Goal: Contribute content: Contribute content

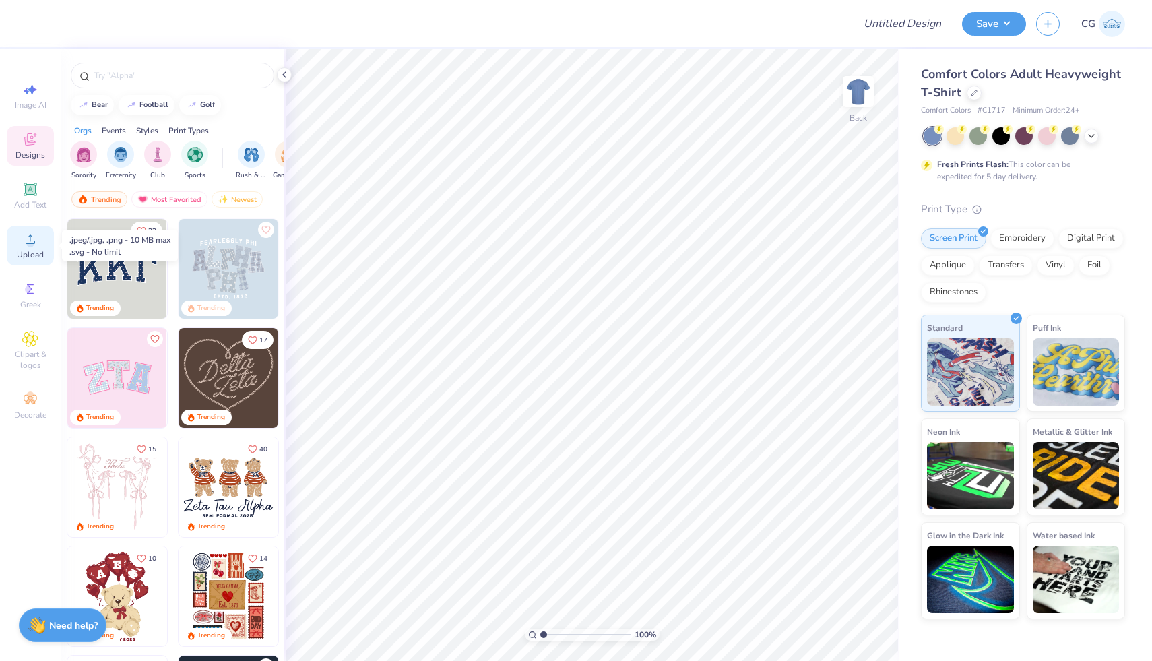
click at [27, 255] on span "Upload" at bounding box center [30, 254] width 27 height 11
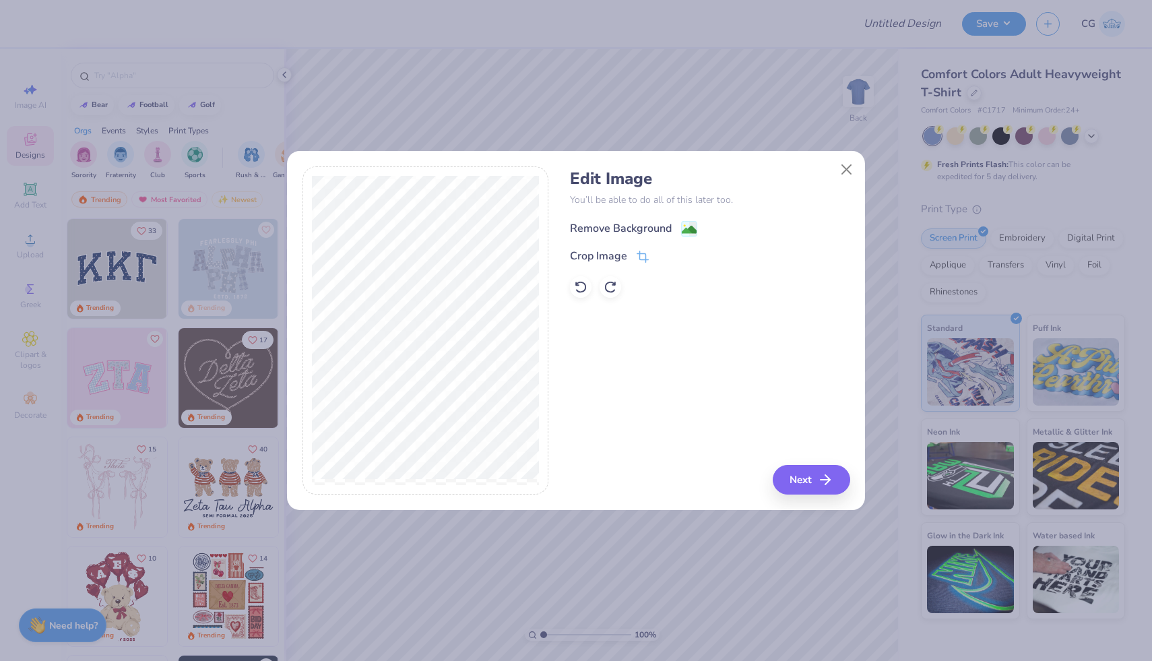
click at [689, 224] on image at bounding box center [689, 229] width 15 height 15
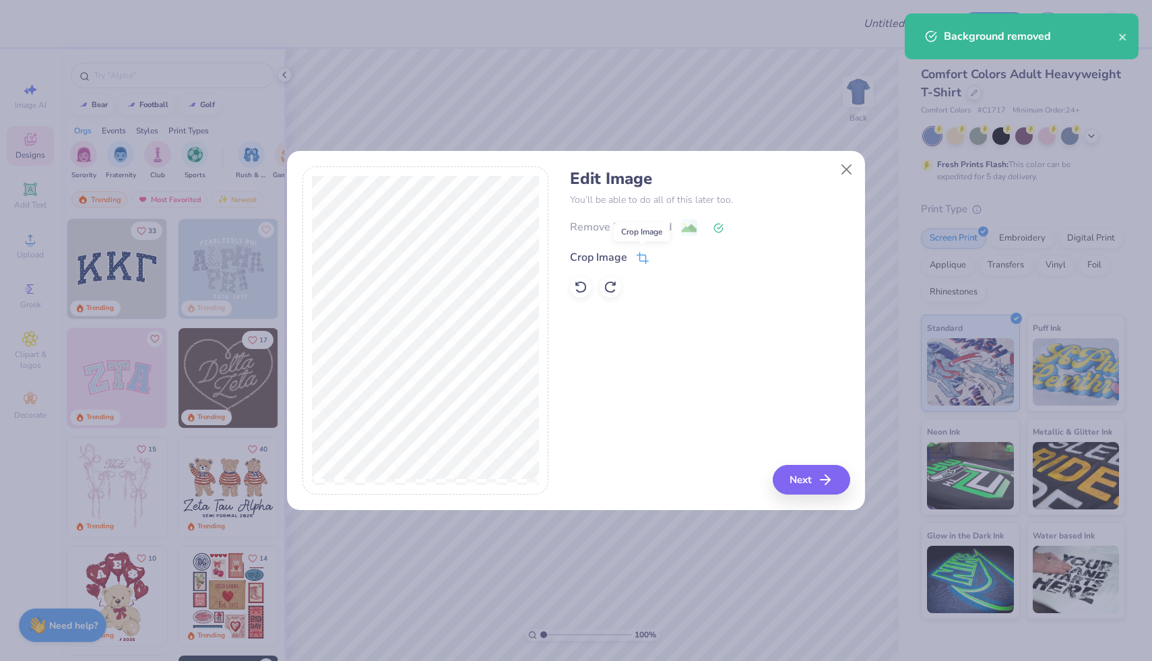
click at [640, 259] on icon at bounding box center [644, 257] width 9 height 9
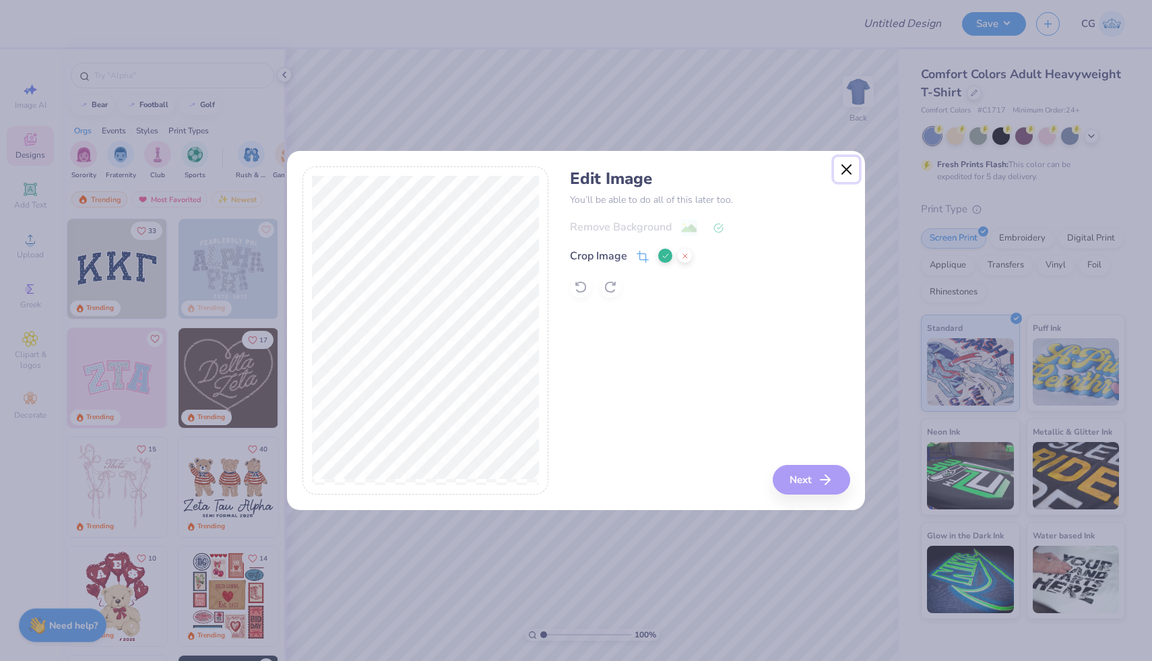
click at [844, 170] on button "Close" at bounding box center [847, 170] width 26 height 26
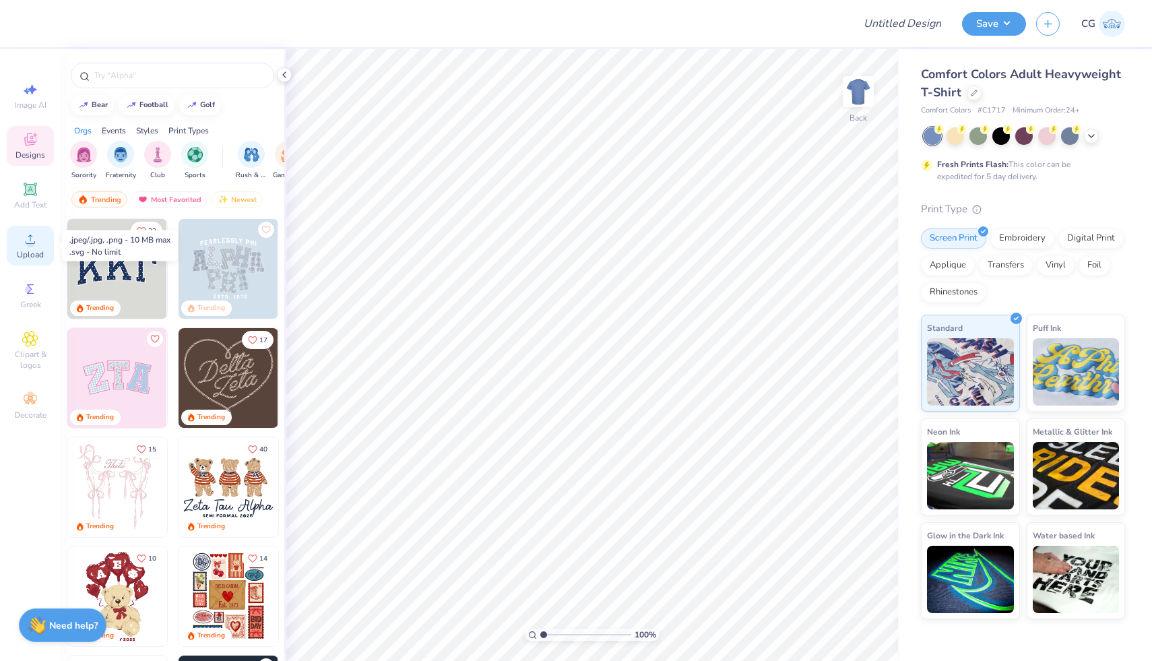
click at [16, 243] on div "Upload" at bounding box center [30, 246] width 47 height 40
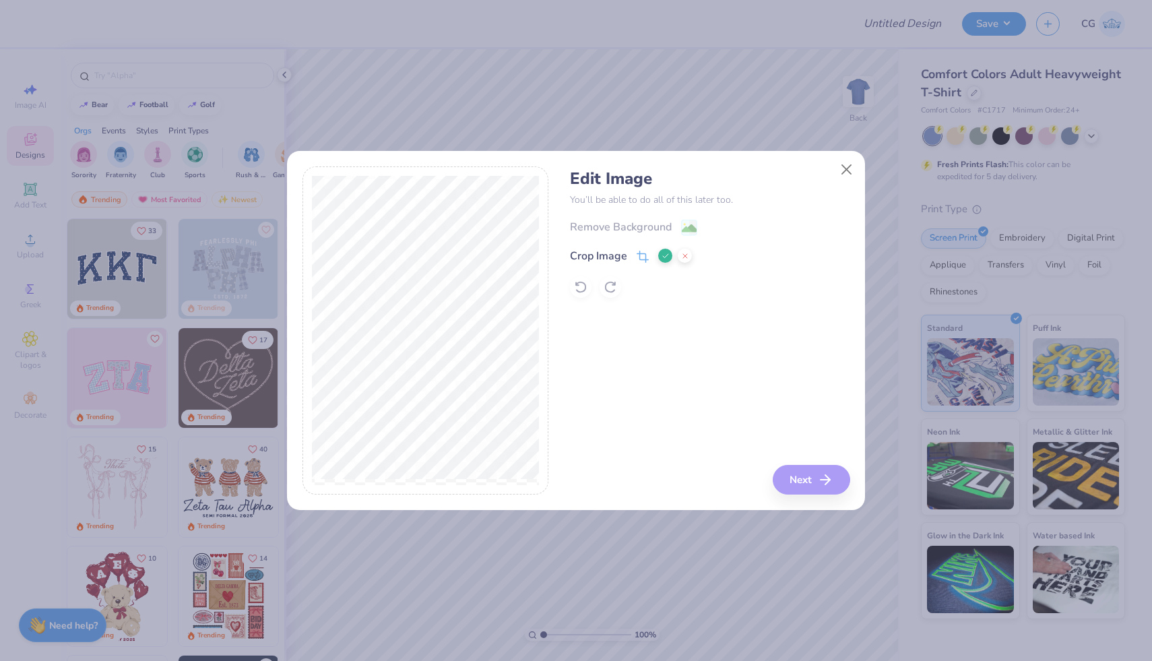
click at [643, 251] on icon at bounding box center [643, 257] width 12 height 12
click at [643, 261] on icon at bounding box center [643, 257] width 12 height 12
click at [641, 255] on icon at bounding box center [643, 257] width 12 height 12
click at [689, 257] on button at bounding box center [685, 256] width 14 height 14
click at [645, 255] on icon at bounding box center [641, 259] width 9 height 9
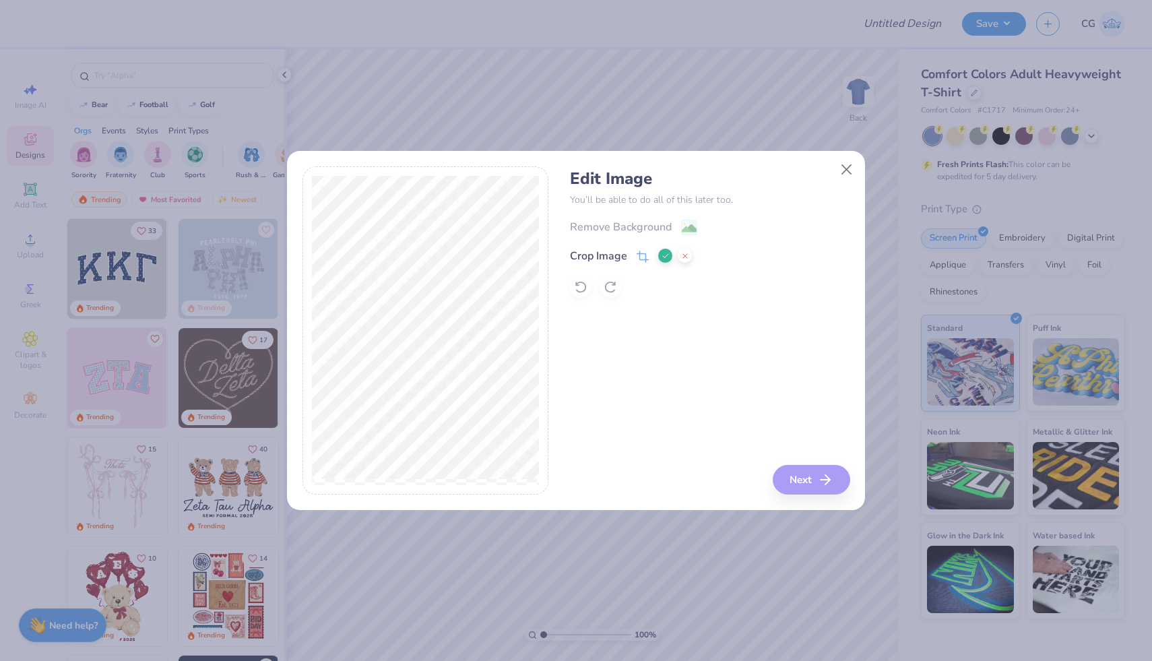
click at [599, 338] on div "Edit Image You’ll be able to do all of this later too. Remove Background Crop I…" at bounding box center [710, 330] width 280 height 329
click at [666, 255] on polyline at bounding box center [665, 256] width 5 height 4
click at [690, 226] on image at bounding box center [689, 229] width 15 height 15
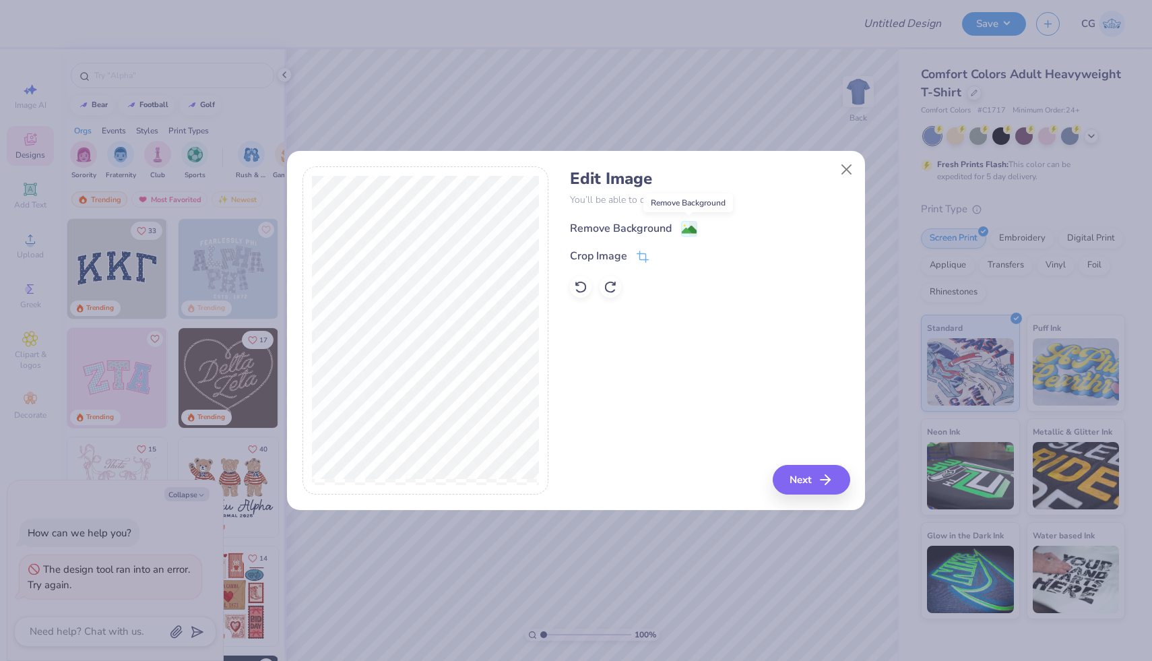
click at [689, 224] on image at bounding box center [689, 229] width 15 height 15
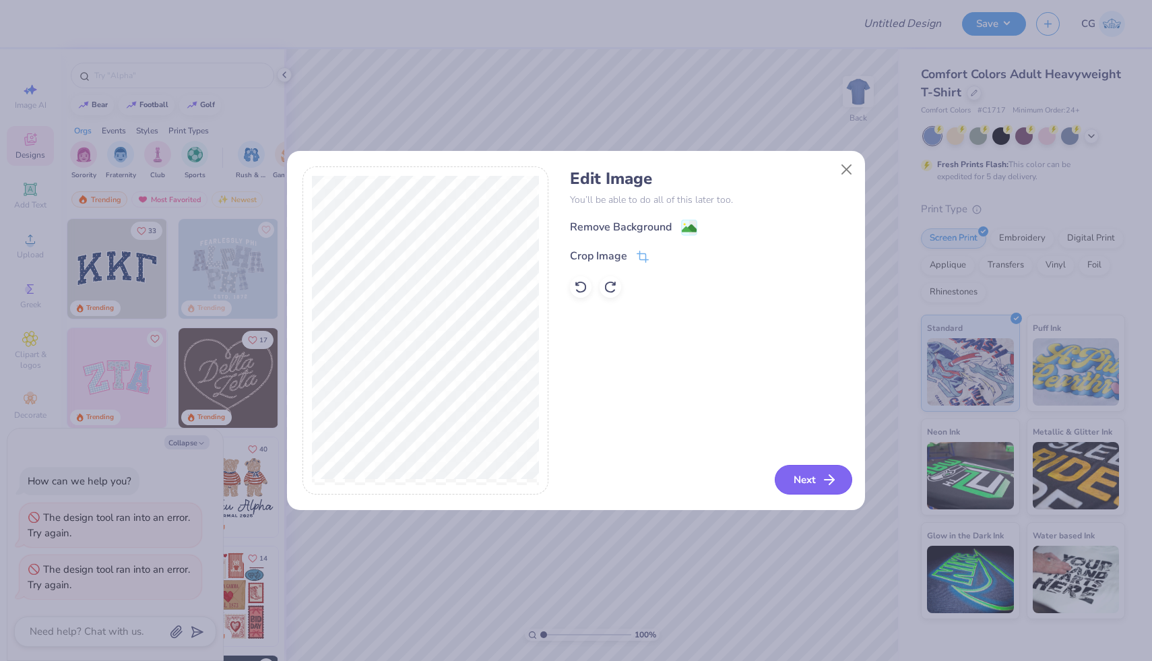
click at [818, 481] on button "Next" at bounding box center [813, 480] width 77 height 30
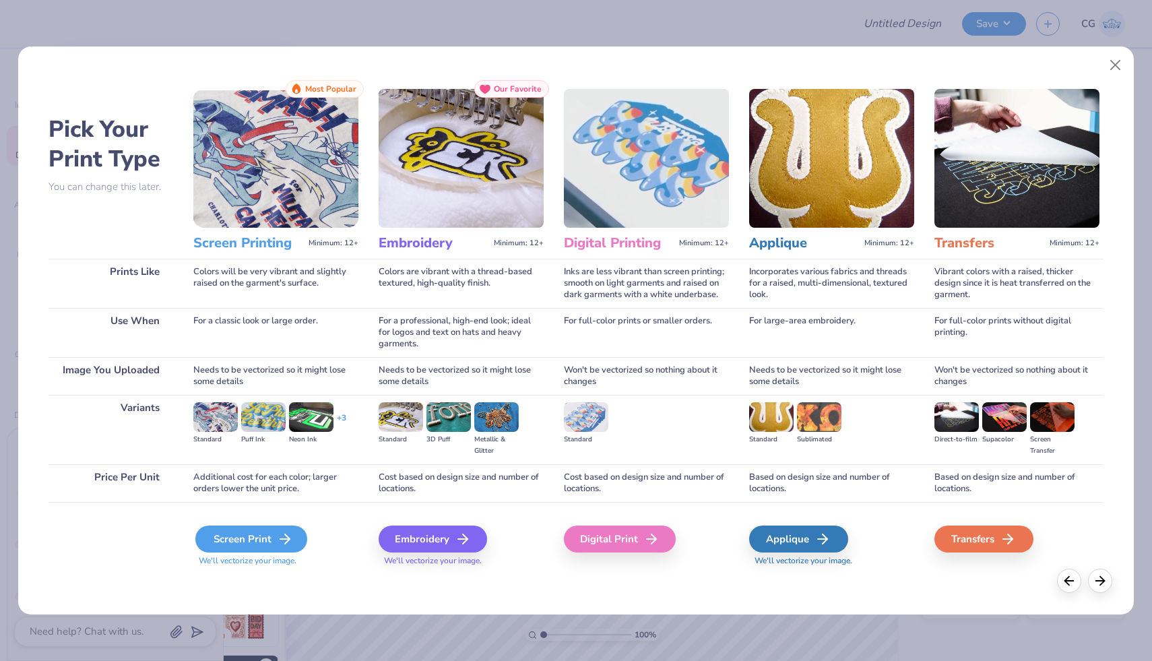
click at [280, 540] on icon at bounding box center [285, 539] width 16 height 16
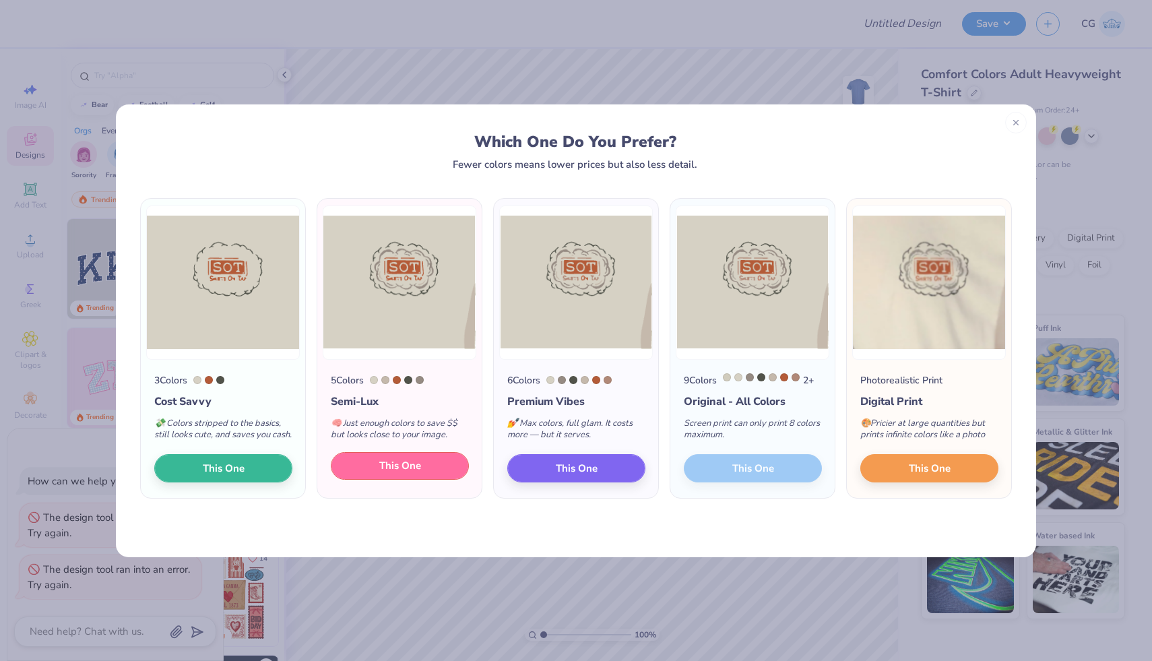
click at [434, 474] on button "This One" at bounding box center [400, 466] width 138 height 28
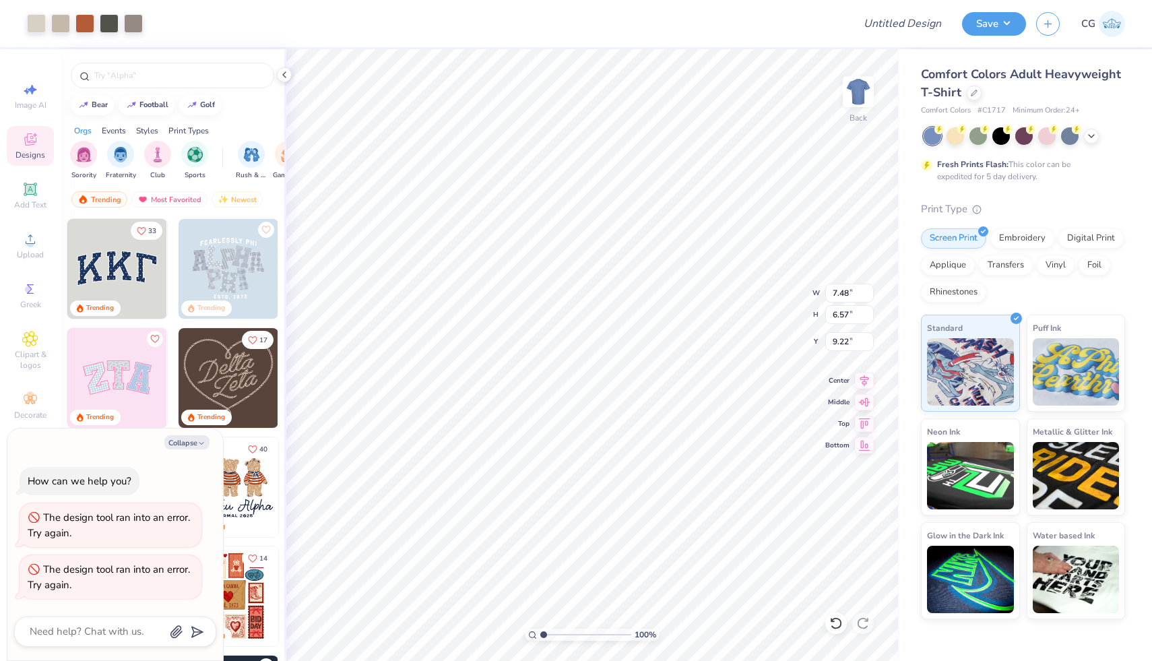
type textarea "x"
type input "1.65"
type textarea "x"
type input "6.01"
type input "5.28"
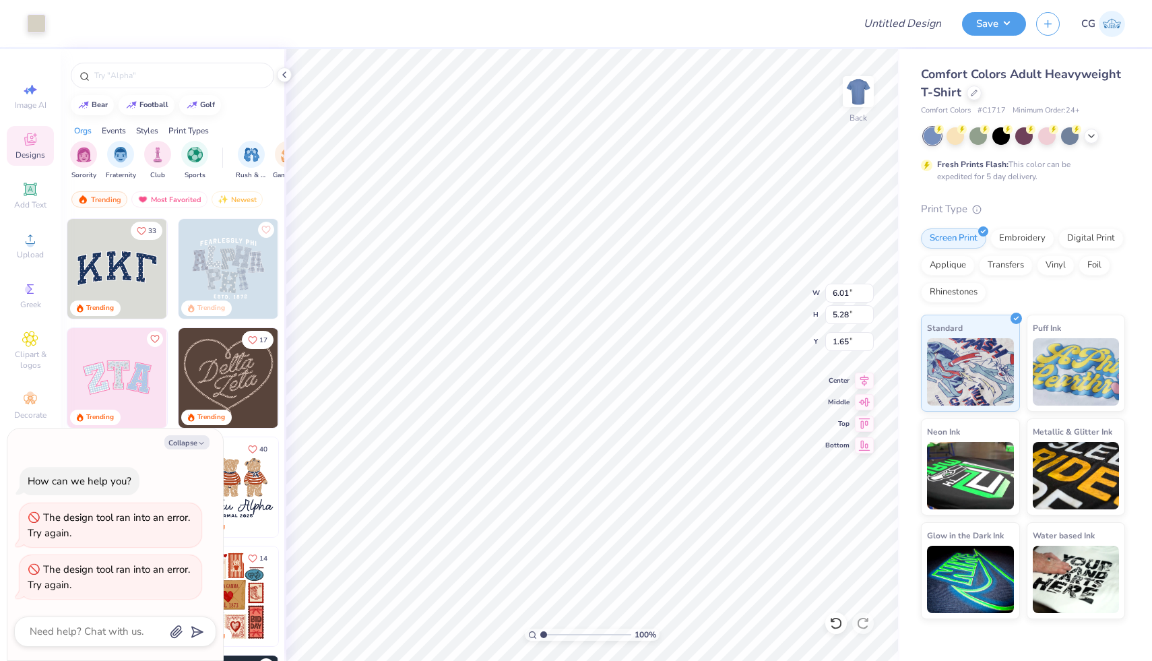
type textarea "x"
type input "4.85"
type input "4.26"
type textarea "x"
type input "0.53"
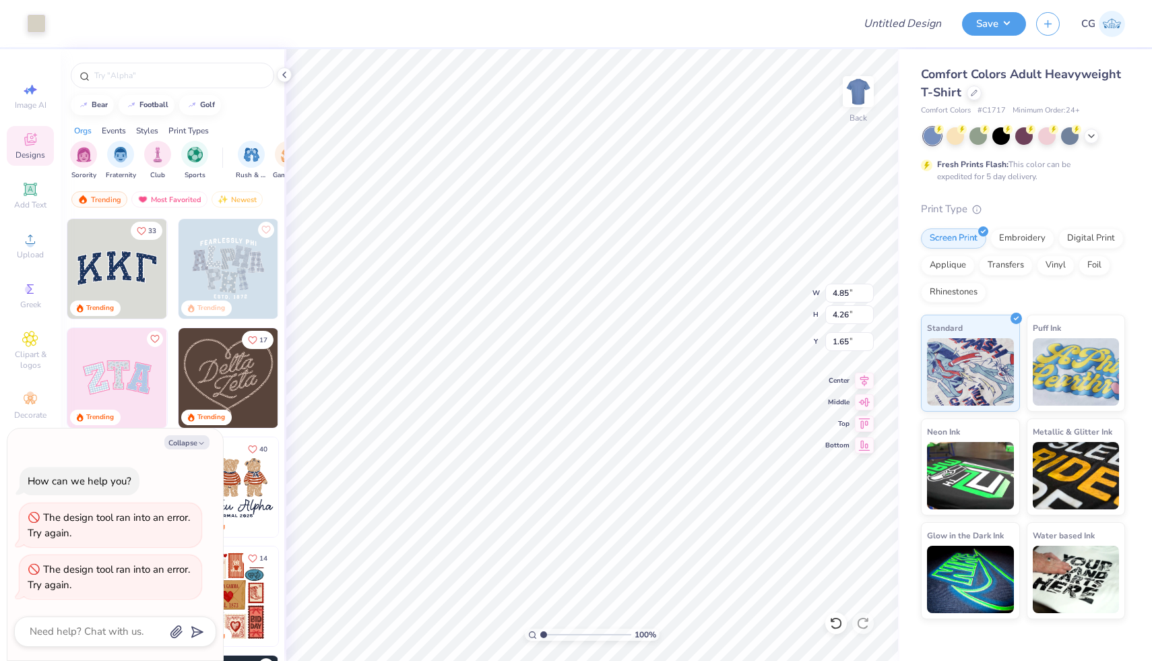
type input "3.20"
type input "4.99"
type textarea "x"
type input "4.08"
type input "3.58"
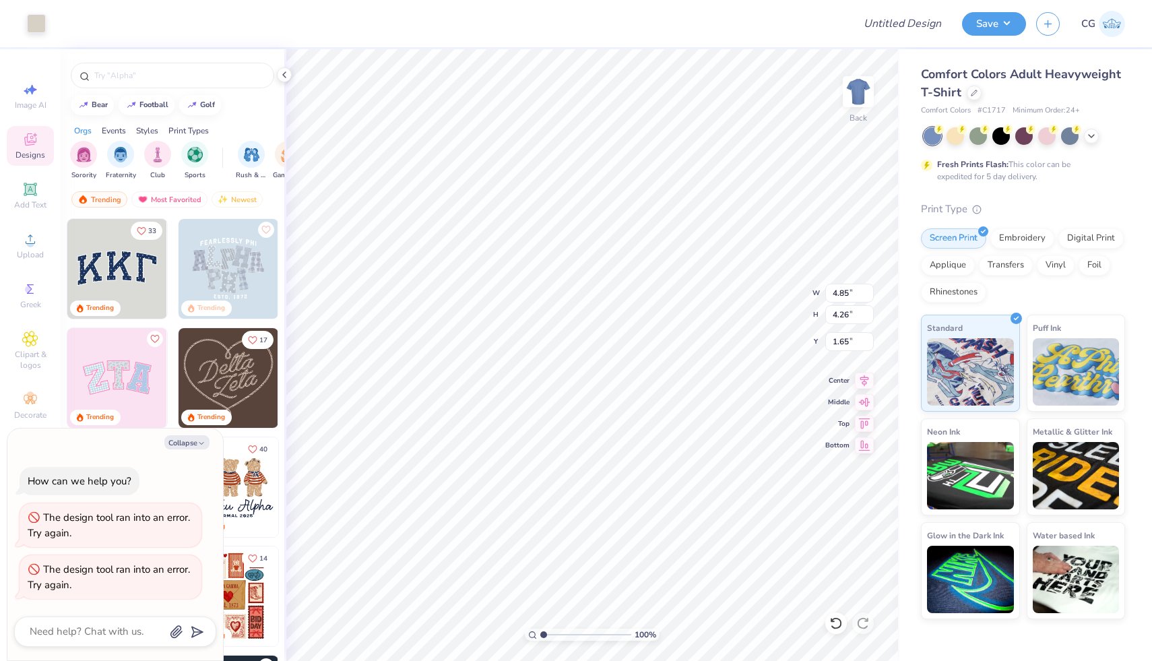
type input "2.33"
type textarea "x"
type input "3.59"
type input "3.15"
type input "2.76"
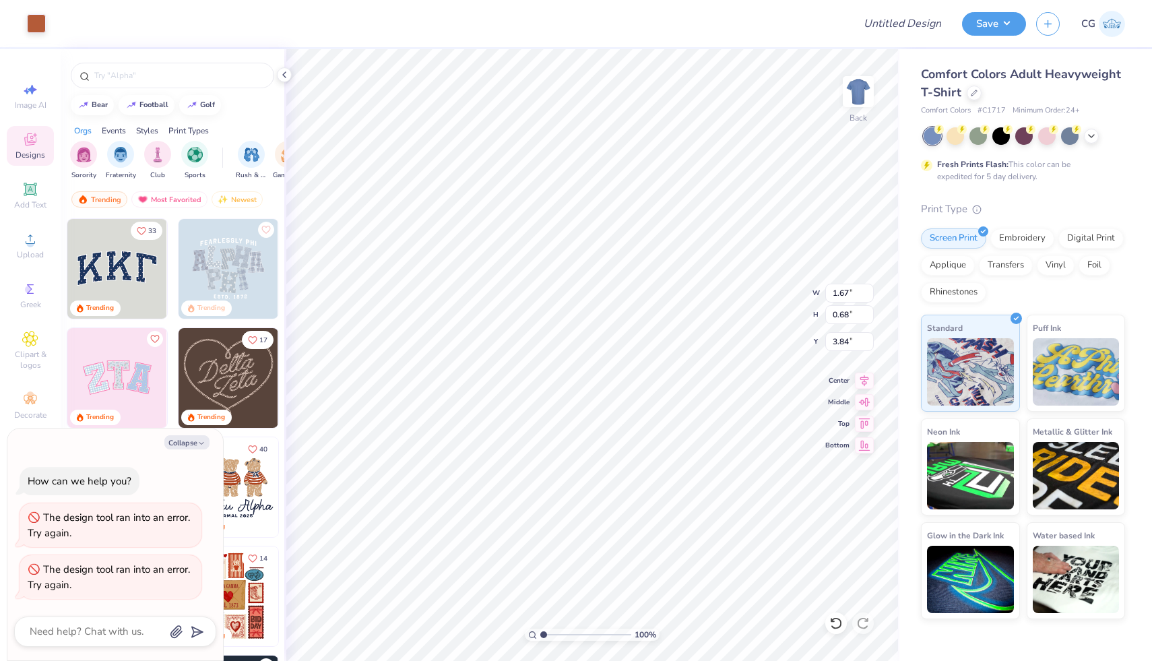
type textarea "x"
type input "3.85"
type textarea "x"
type input "4.47"
type textarea "x"
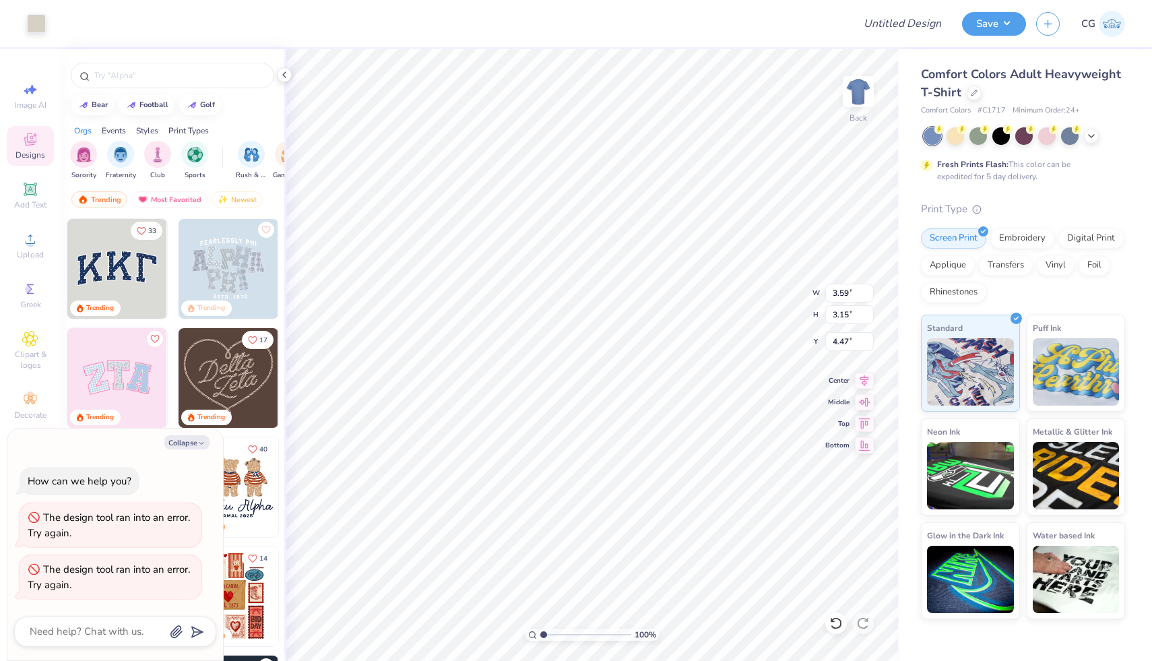
type input "8.21"
type textarea "x"
type input "2.92"
type input "2.02"
type input "3.27"
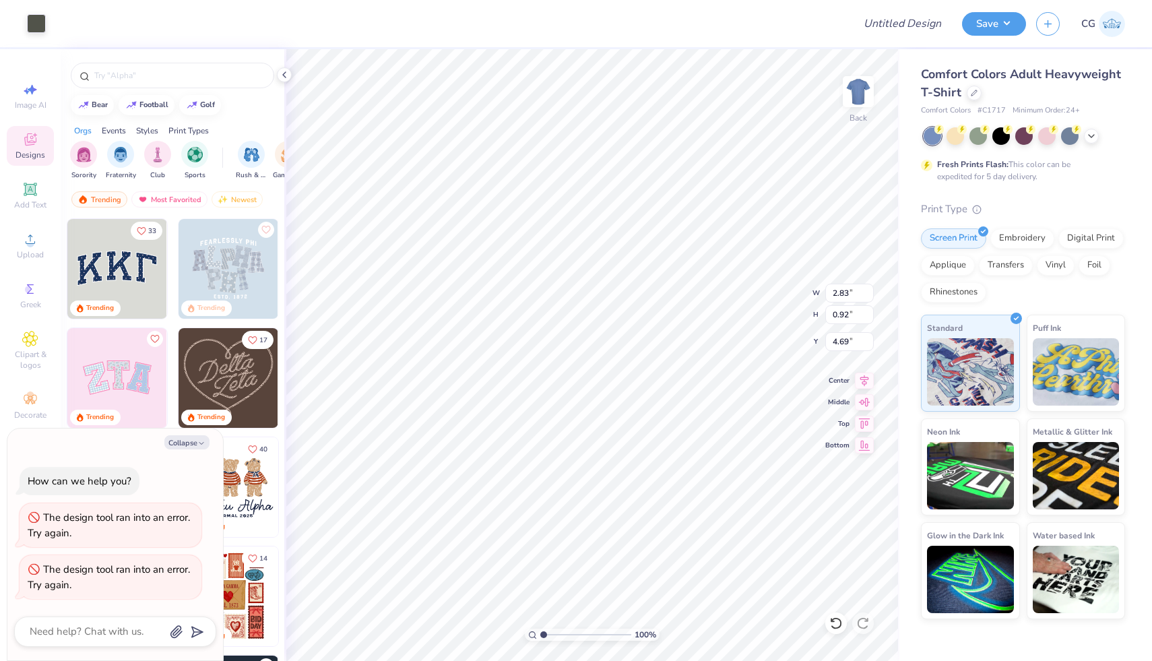
type textarea "x"
type input "5.85"
click at [835, 620] on icon at bounding box center [835, 622] width 13 height 13
type textarea "x"
type input "4.69"
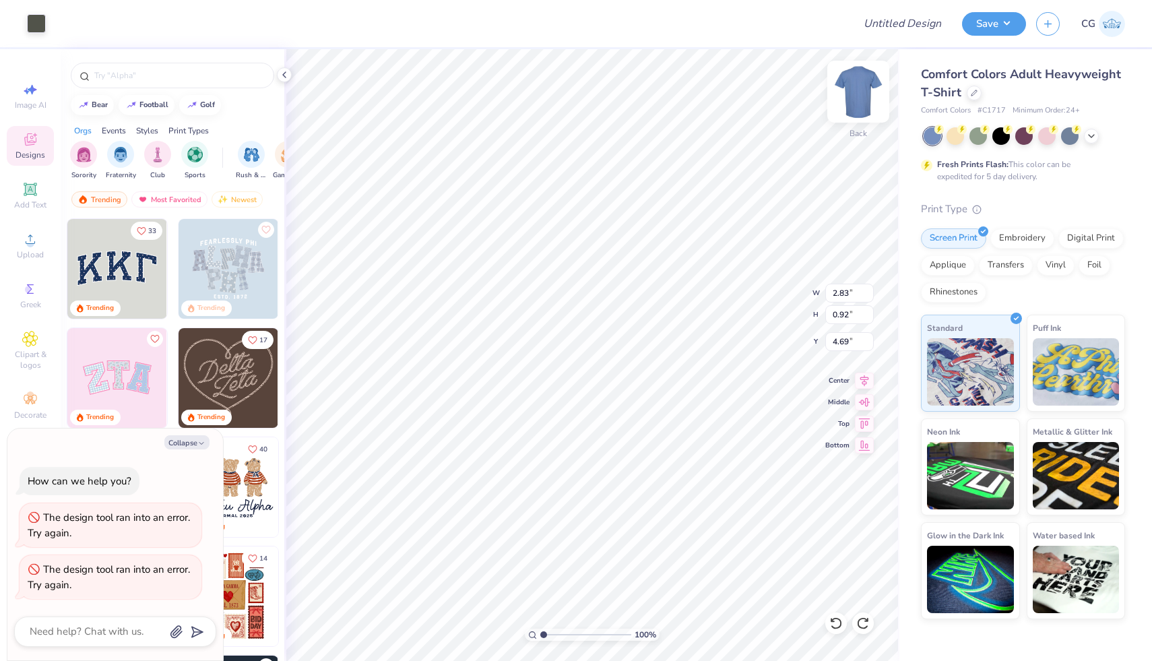
click at [870, 89] on img at bounding box center [858, 92] width 54 height 54
click at [30, 244] on circle at bounding box center [29, 243] width 7 height 7
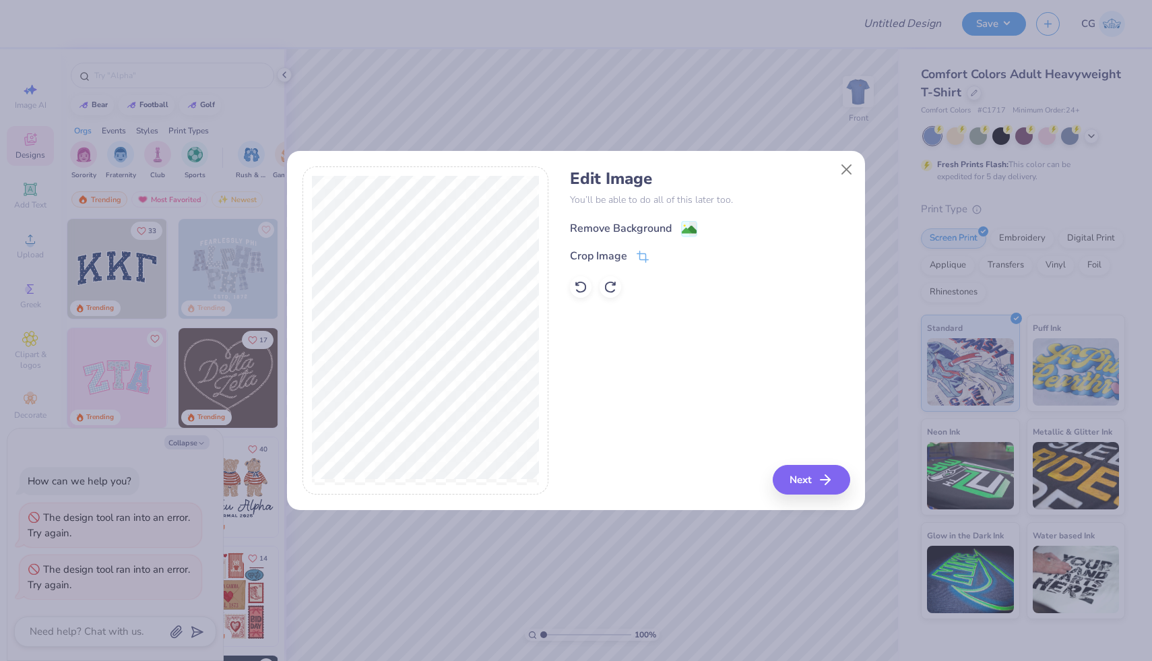
click at [683, 230] on image at bounding box center [689, 229] width 15 height 15
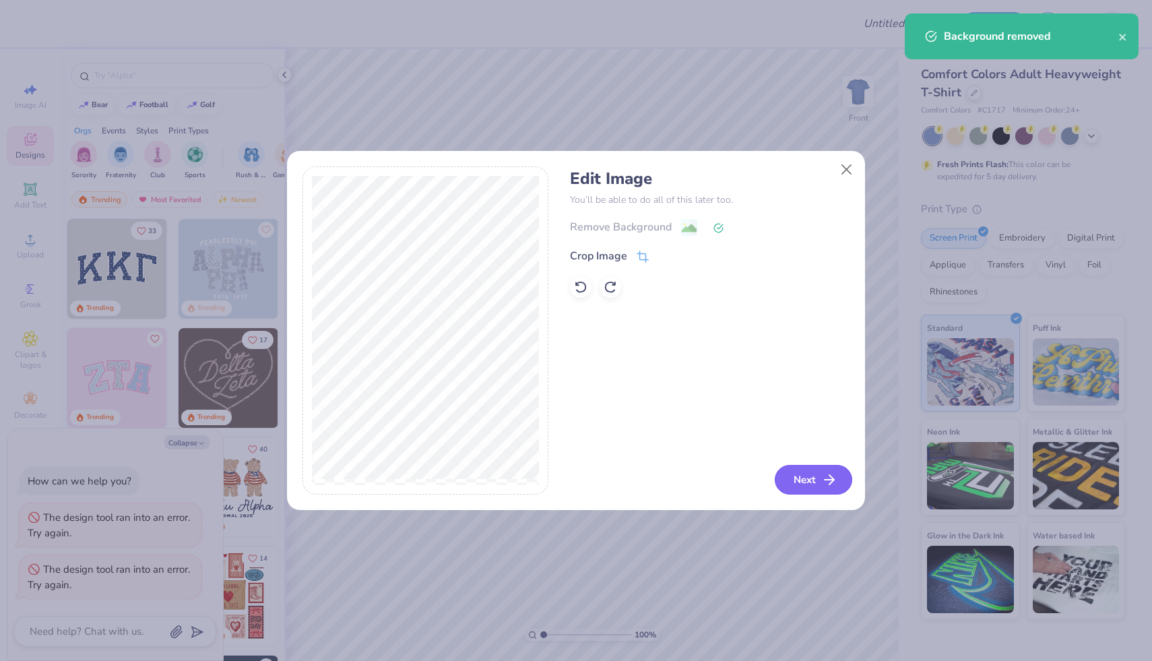
click at [832, 480] on polyline "button" at bounding box center [831, 479] width 5 height 9
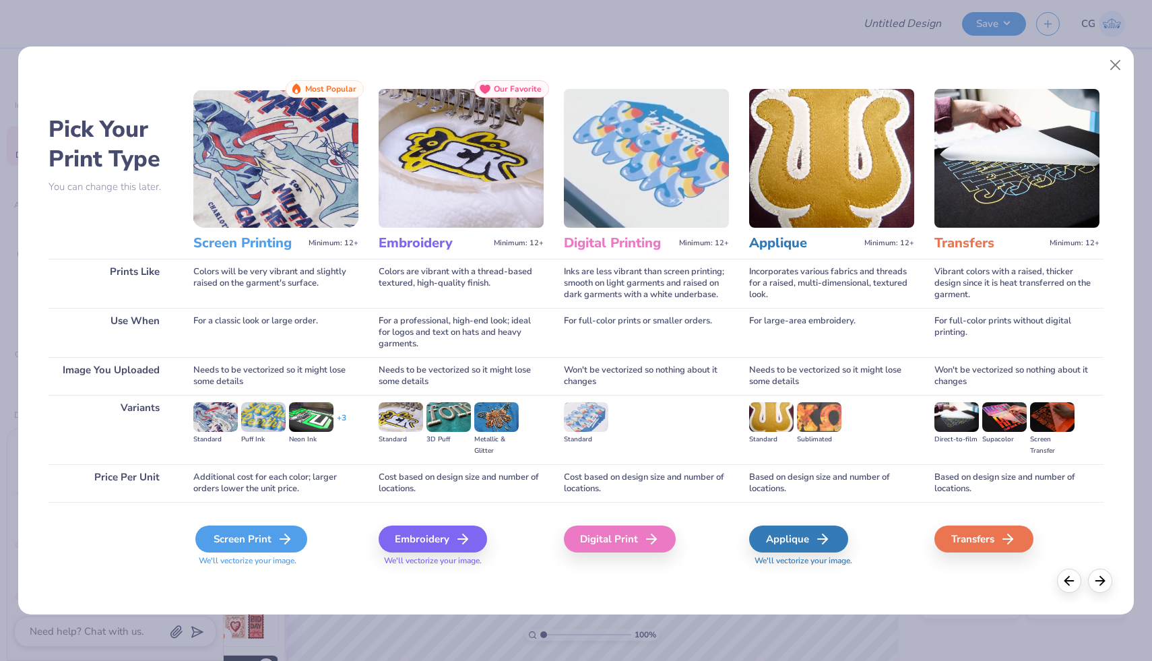
click at [250, 534] on div "Screen Print" at bounding box center [251, 539] width 112 height 27
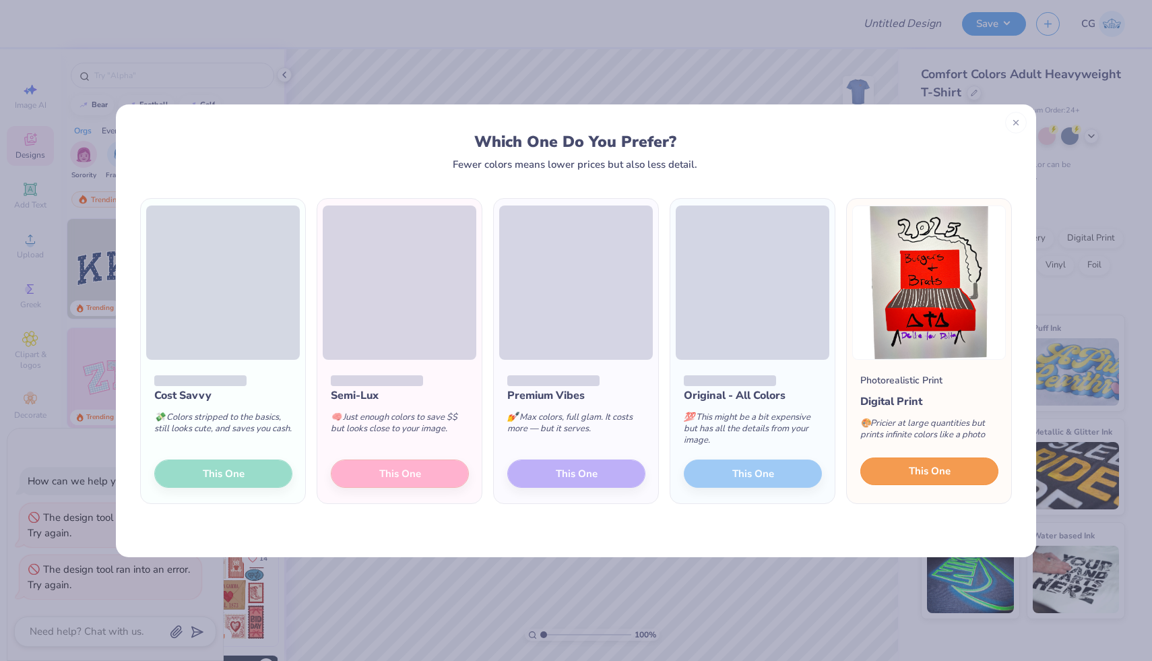
click at [948, 482] on button "This One" at bounding box center [929, 471] width 138 height 28
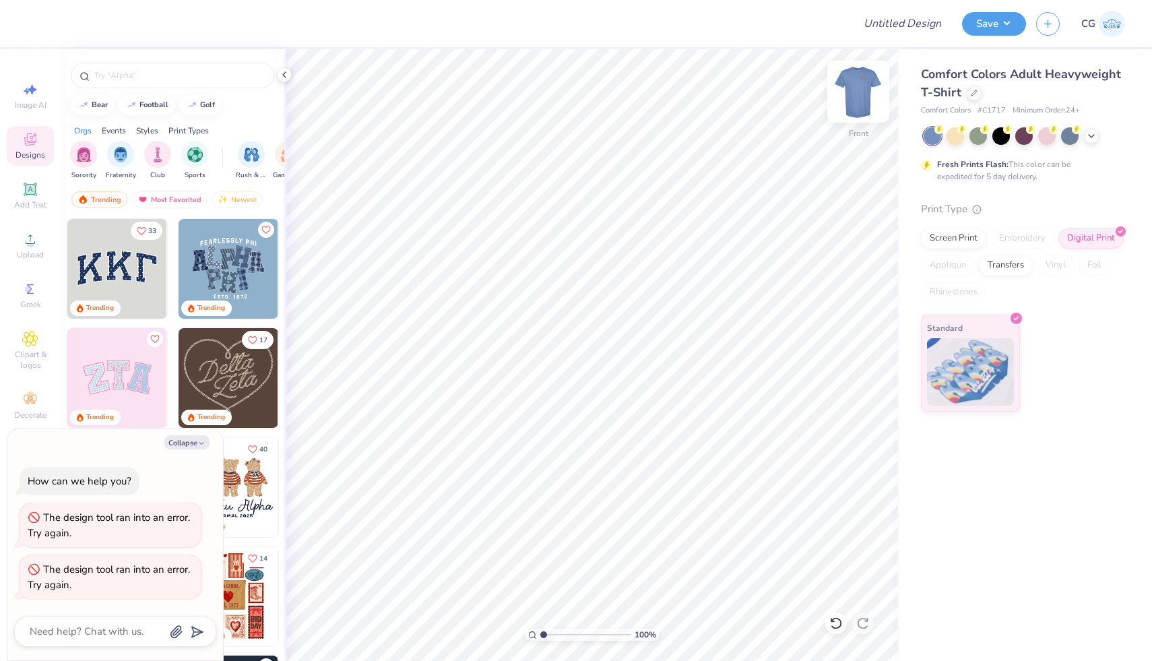
click at [862, 90] on img at bounding box center [858, 92] width 54 height 54
click at [862, 90] on img at bounding box center [858, 91] width 27 height 27
click at [1004, 27] on button "Save" at bounding box center [994, 22] width 64 height 24
type textarea "x"
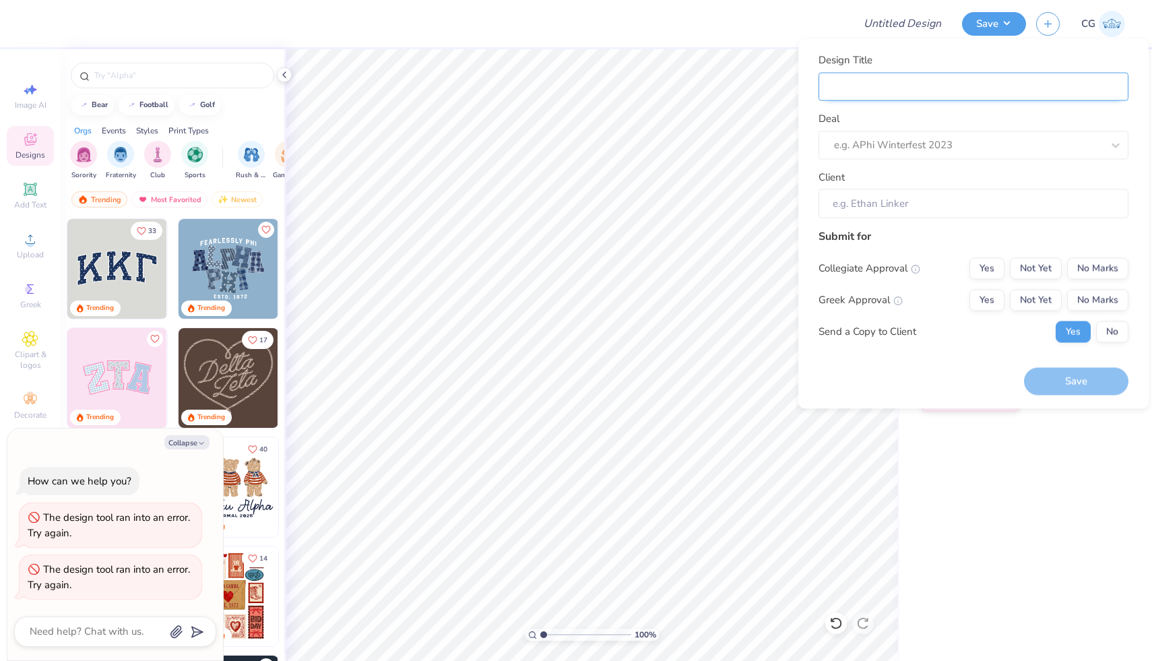
click at [937, 95] on input "Design Title" at bounding box center [974, 86] width 310 height 29
type input "D"
type textarea "x"
type input "De"
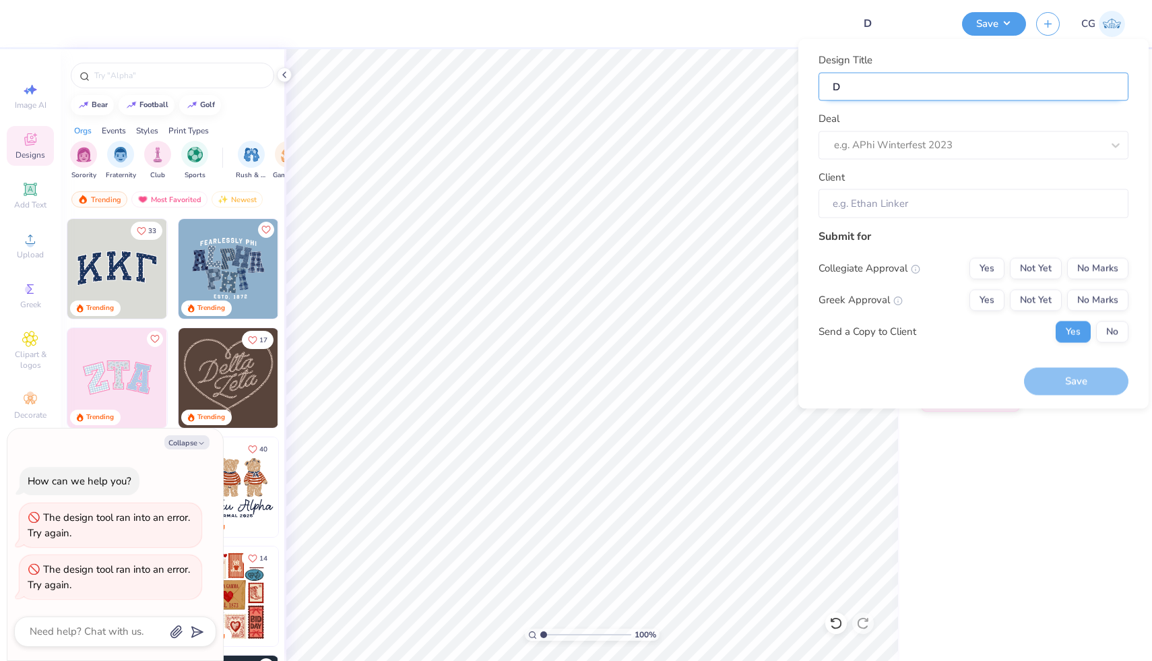
type textarea "x"
type input "De"
type input "Del"
type textarea "x"
type input "Del"
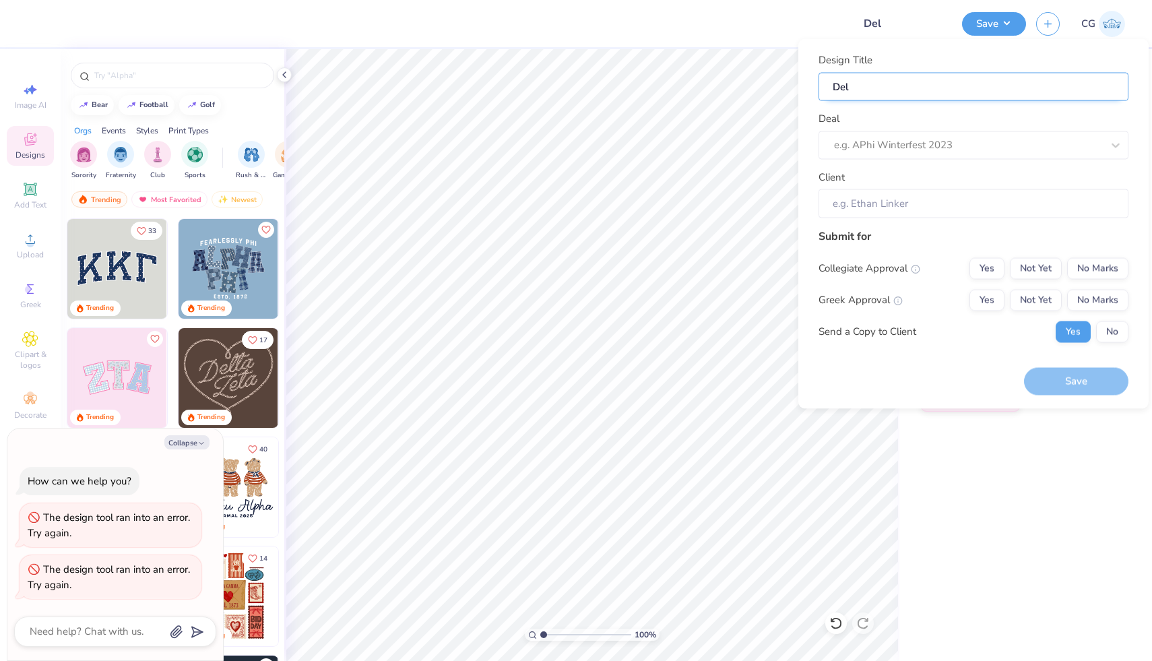
type input "Delt"
type textarea "x"
type input "Delt"
type input "Delts"
type textarea "x"
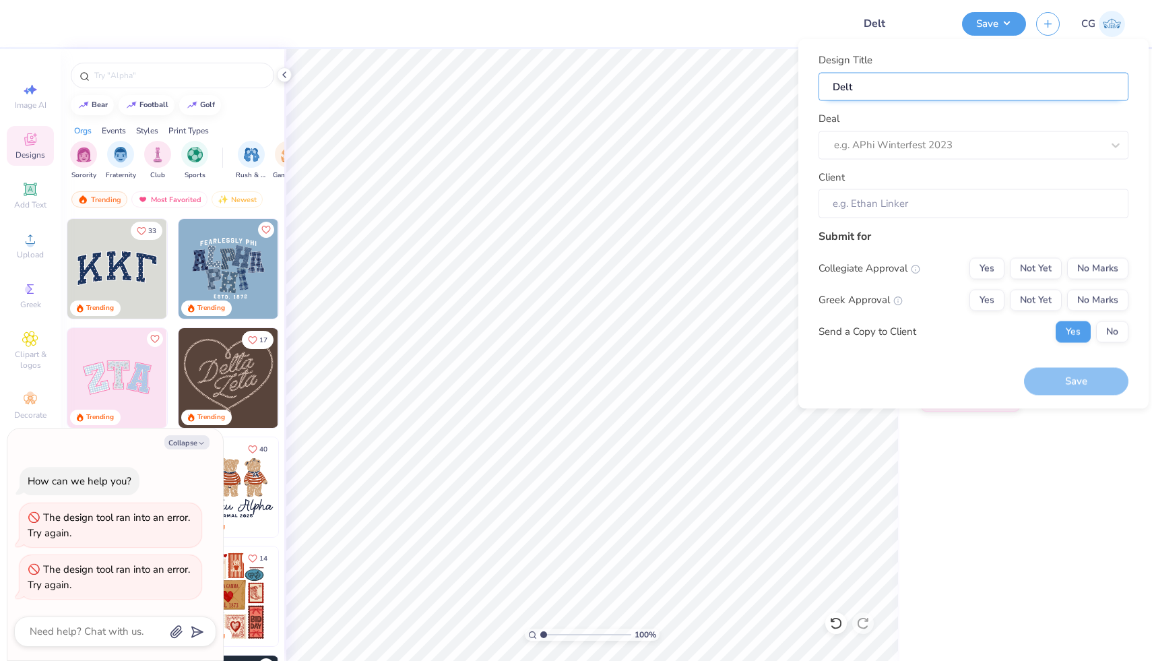
type input "Delts"
type textarea "x"
type input "Delts"
type input "Delts P"
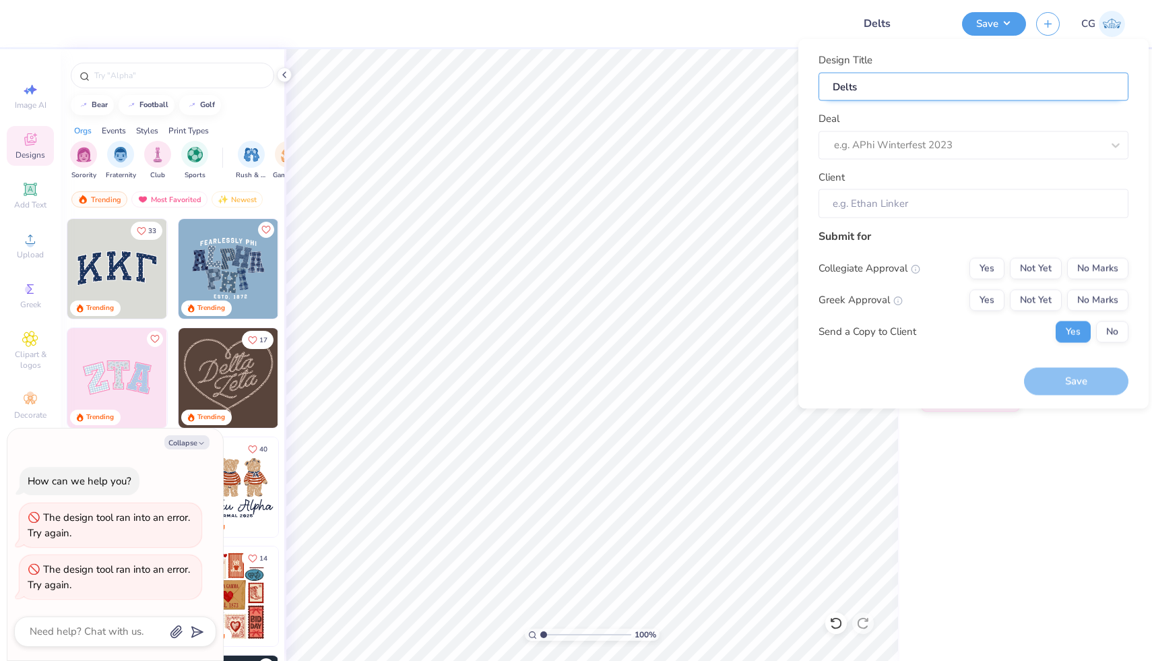
type textarea "x"
type input "Delts P"
type input "Delts Ph"
type textarea "x"
type input "Delts Ph"
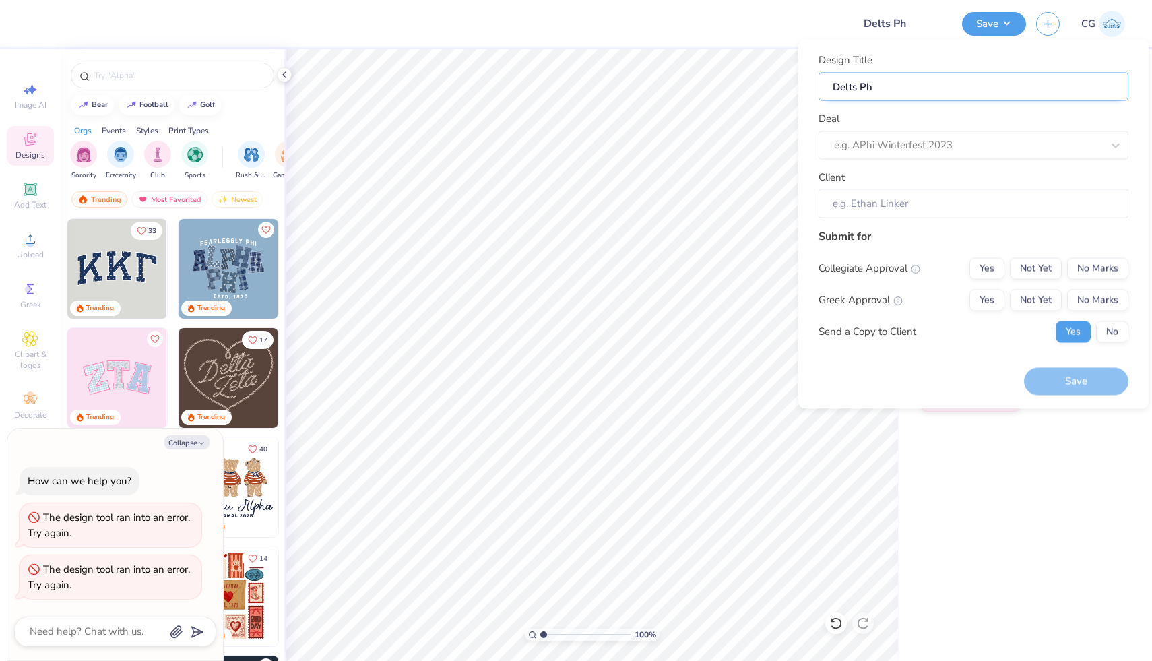
type input "Delts Phi"
type textarea "x"
type input "Delts Phi"
type input "[PERSON_NAME]"
type textarea "x"
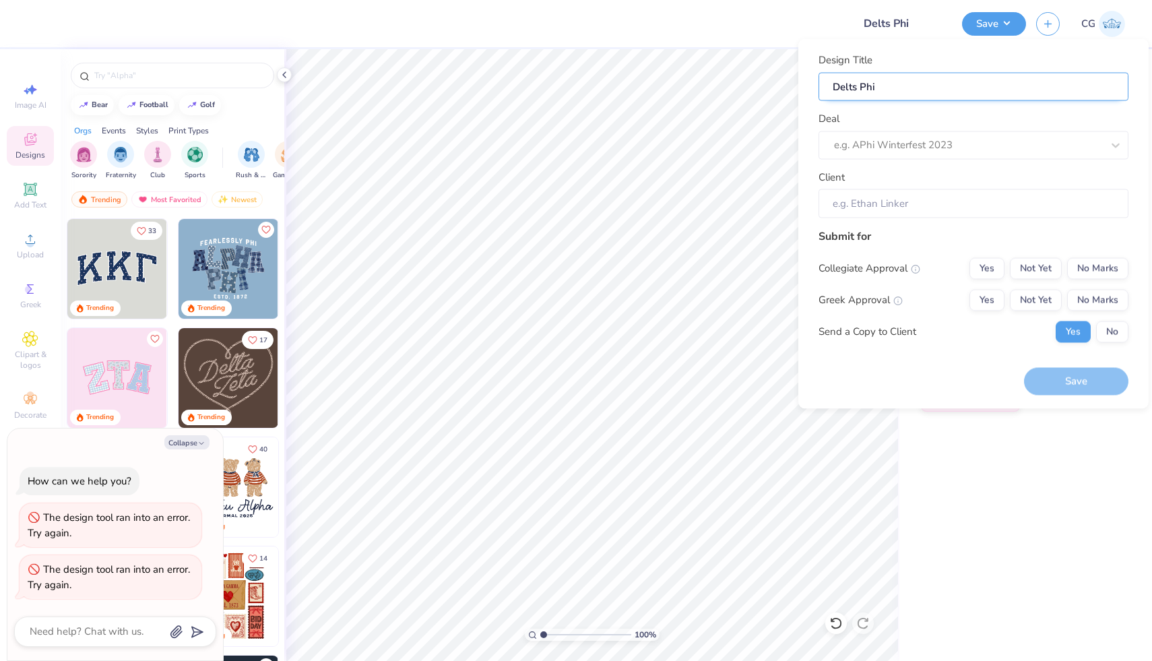
type input "[PERSON_NAME]"
type input "Delts Philo"
type textarea "x"
type input "Delts Philo"
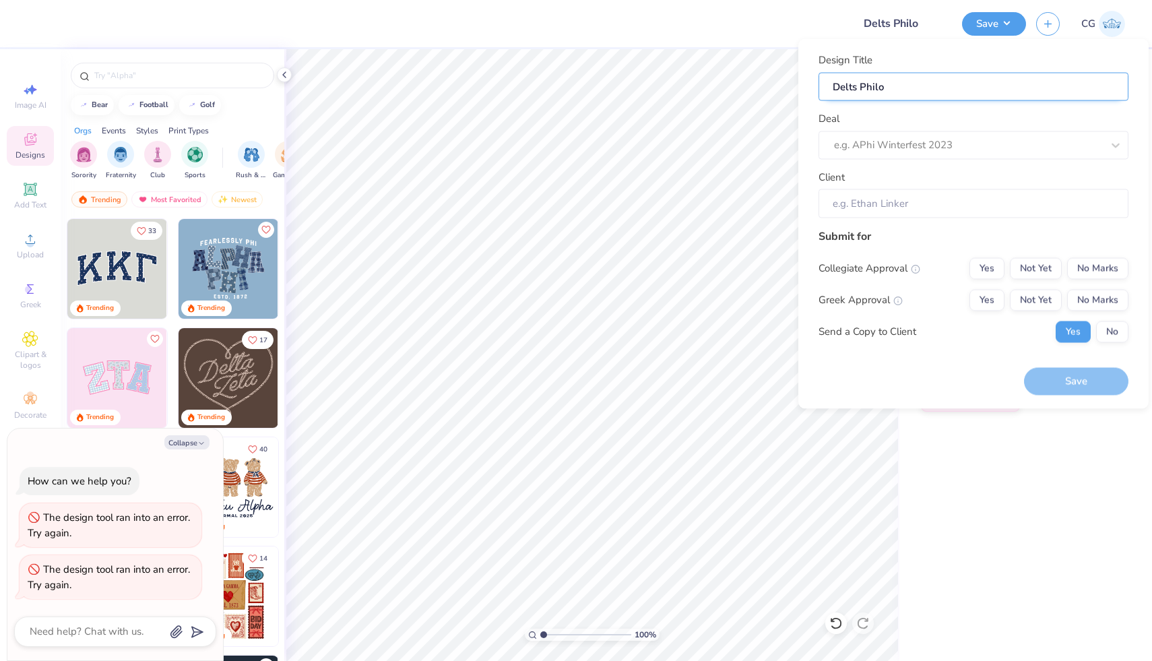
type textarea "x"
type input "Delts Philo"
type input "Delts Philo 2"
type textarea "x"
type input "Delts Philo 2"
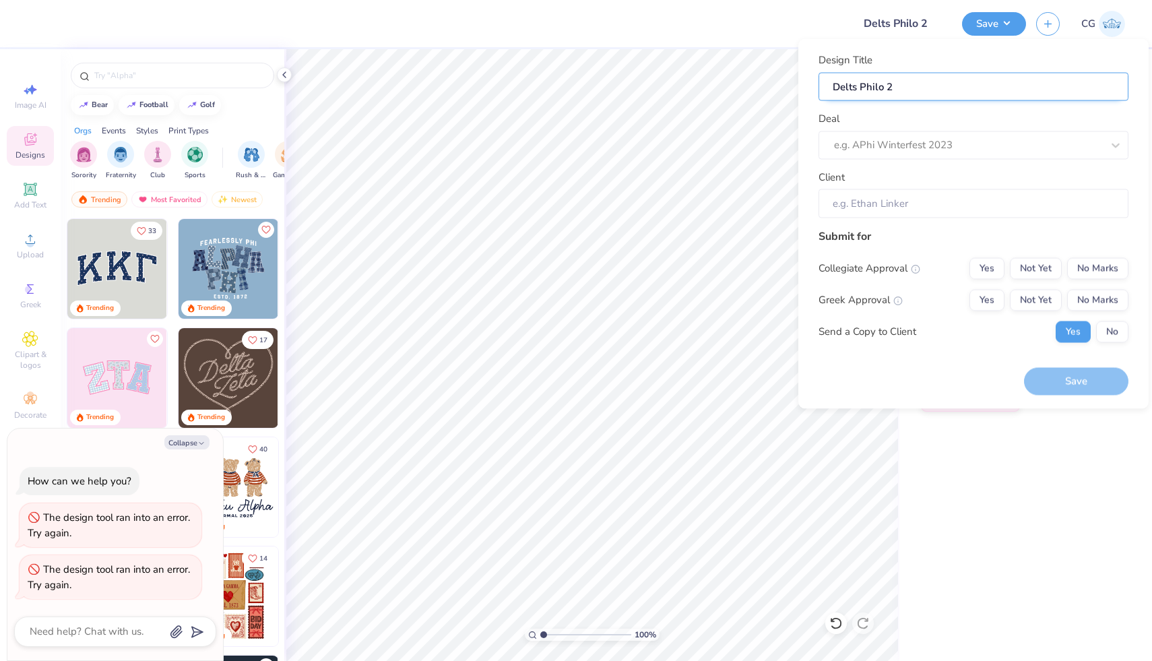
type input "Delts Philo 20"
type textarea "x"
type input "Delts Philo 20"
type input "Delts Philo 202"
type textarea "x"
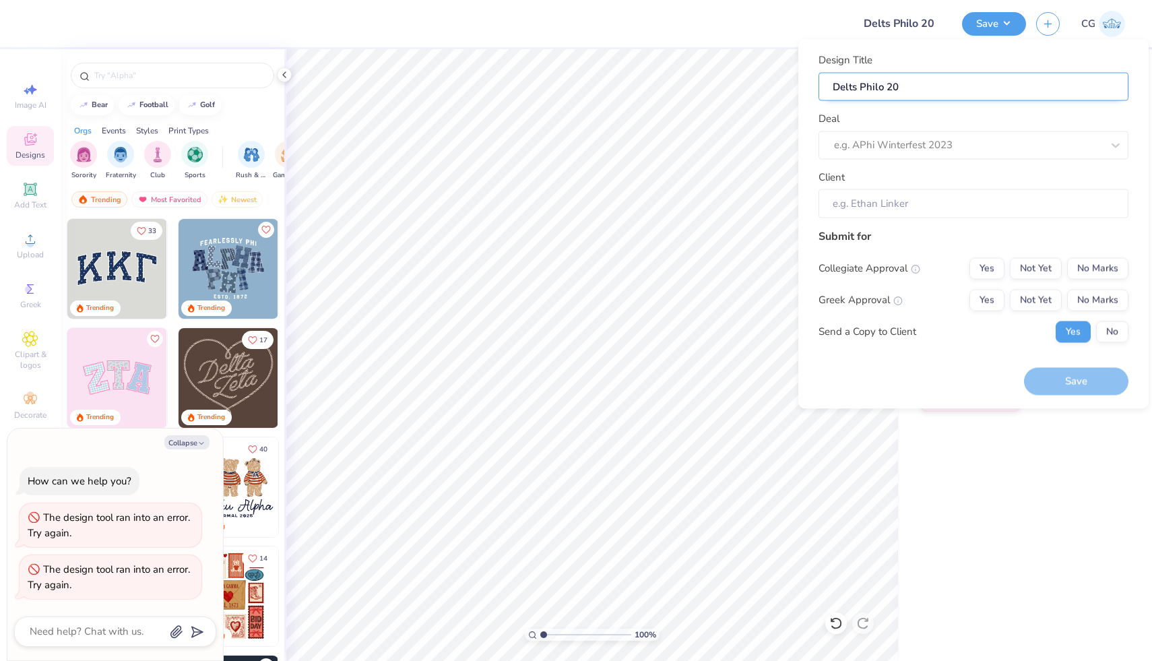
type input "Delts Philo 202"
type input "Delts Philo 2025"
type textarea "x"
type input "Delts Philo 2025"
click at [952, 150] on div at bounding box center [954, 145] width 241 height 18
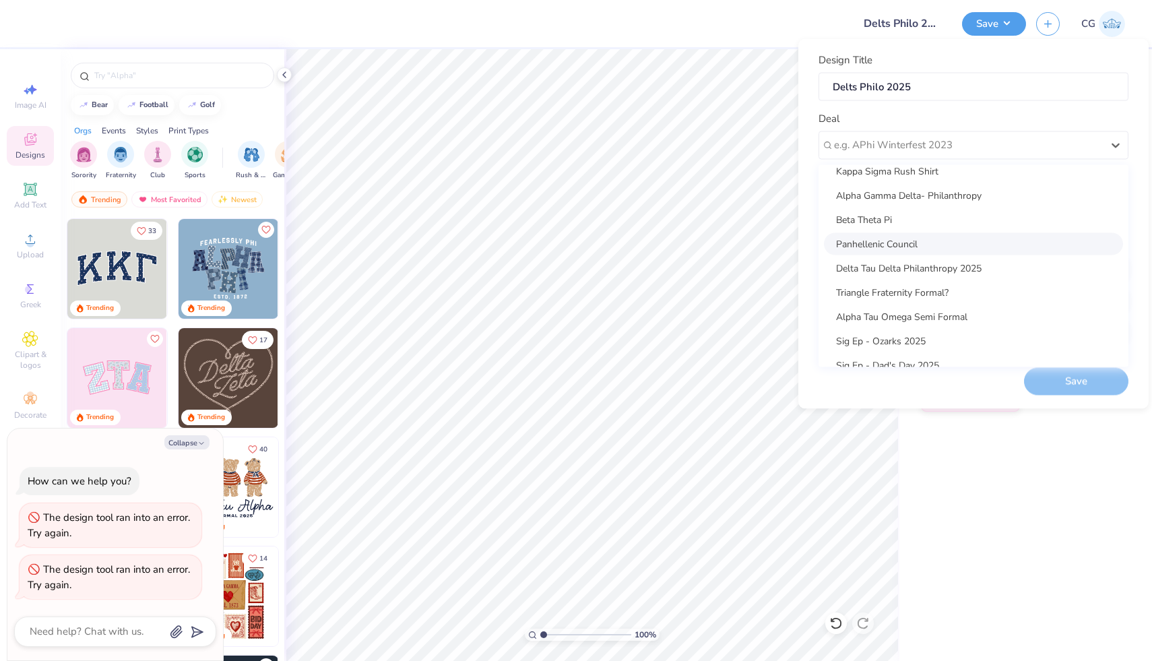
scroll to position [13, 0]
click at [967, 265] on div "Delta Tau Delta Philanthropy 2025" at bounding box center [973, 264] width 299 height 22
type textarea "x"
type input "[PERSON_NAME]"
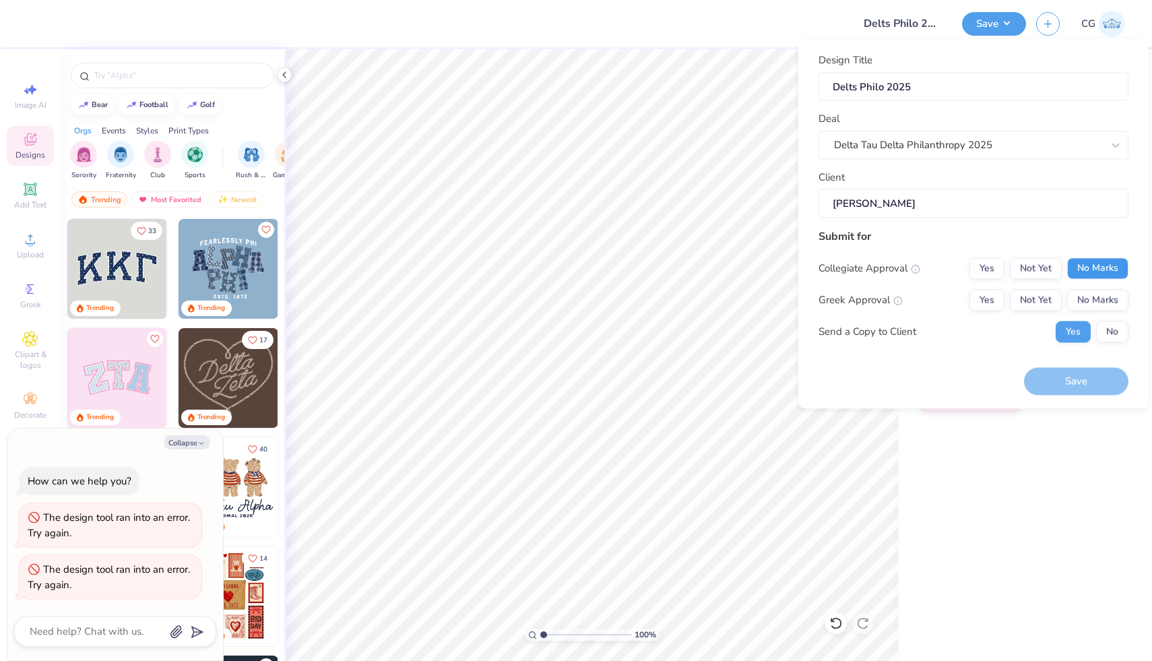
click at [1077, 267] on button "No Marks" at bounding box center [1097, 268] width 61 height 22
click at [1017, 299] on button "Not Yet" at bounding box center [1036, 300] width 52 height 22
click at [1111, 336] on button "No" at bounding box center [1112, 332] width 32 height 22
type textarea "x"
click at [1086, 385] on button "Save" at bounding box center [1076, 382] width 104 height 28
